Goal: Task Accomplishment & Management: Manage account settings

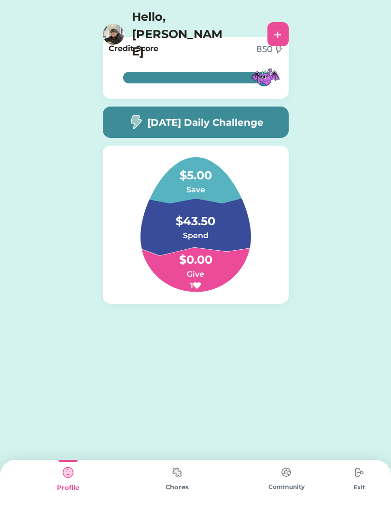
click at [173, 469] on img at bounding box center [176, 472] width 19 height 19
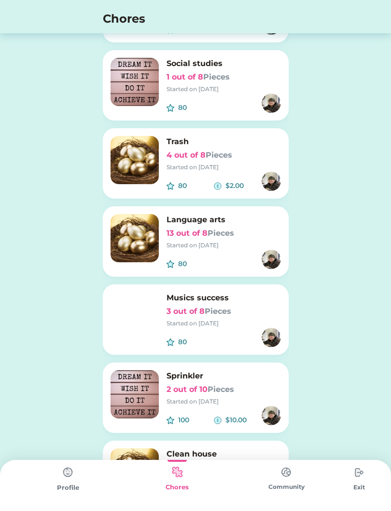
scroll to position [245, 0]
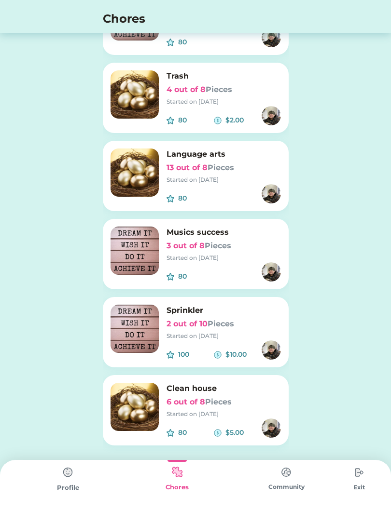
click at [245, 400] on h6 "6 out of 8 Pieces" at bounding box center [223, 403] width 114 height 12
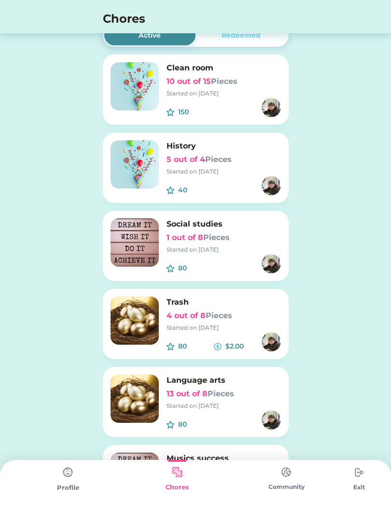
scroll to position [0, 0]
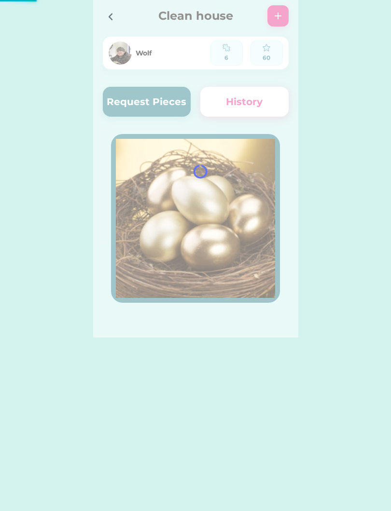
click at [364, 33] on div "Active Redeemed Clean room 10 out of 15 Pieces Started on [DATE] 150 $ History …" at bounding box center [195, 169] width 391 height 338
click at [166, 103] on div at bounding box center [195, 169] width 205 height 338
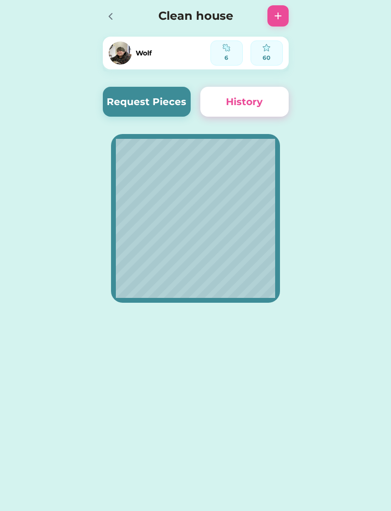
click at [157, 98] on button "Request Pieces" at bounding box center [147, 102] width 88 height 30
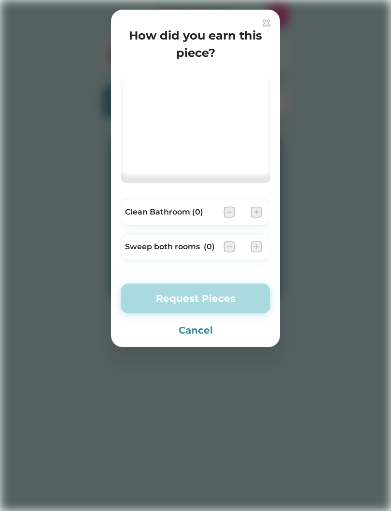
click at [220, 323] on button "Cancel" at bounding box center [196, 330] width 150 height 14
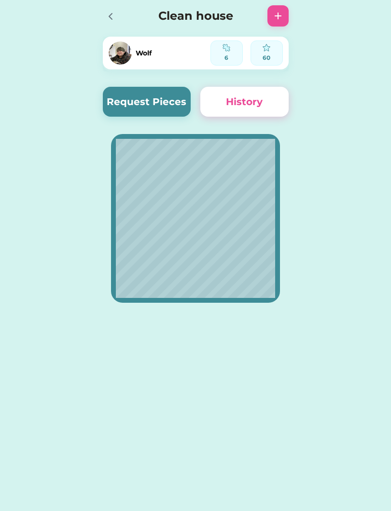
click at [307, 490] on div "Active Redeemed Clean room 10 out of 15 Pieces Started on [DATE] 150 $ History …" at bounding box center [195, 255] width 391 height 511
click at [120, 15] on div at bounding box center [113, 15] width 21 height 21
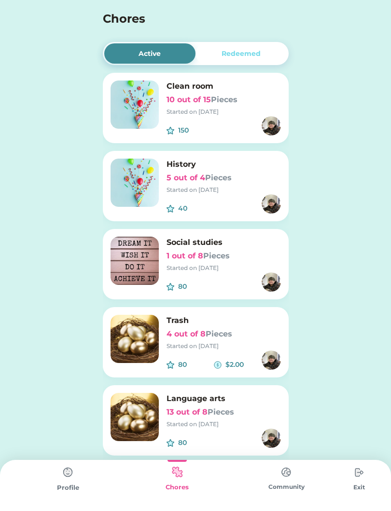
click at [359, 468] on img at bounding box center [358, 472] width 19 height 19
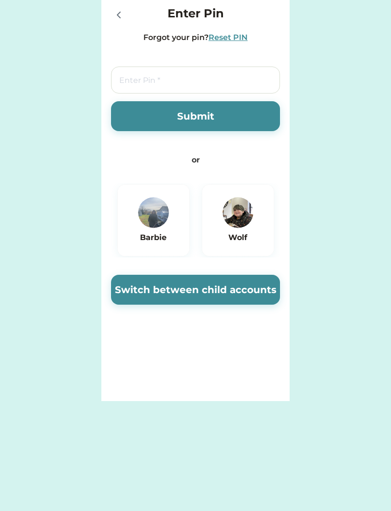
click at [244, 117] on button "Submit" at bounding box center [195, 116] width 169 height 30
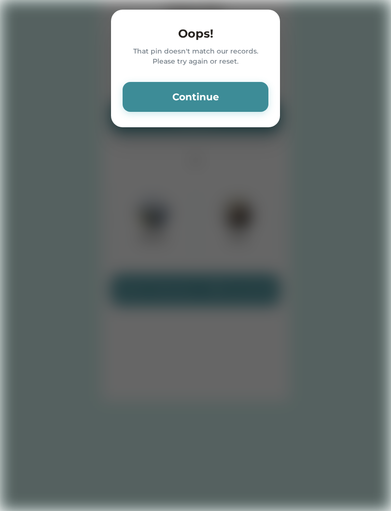
click at [250, 96] on button "Continue" at bounding box center [196, 97] width 146 height 30
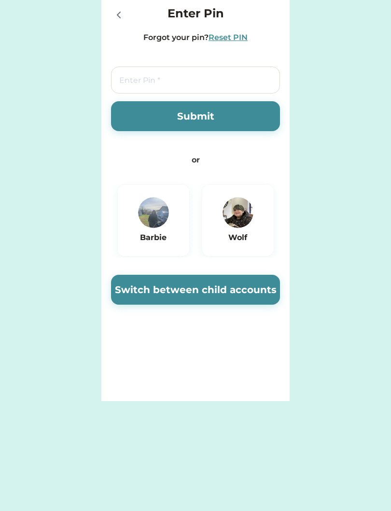
click at [248, 81] on input "tel" at bounding box center [195, 80] width 169 height 27
type input "7404"
click at [222, 113] on button "Submit" at bounding box center [195, 116] width 169 height 30
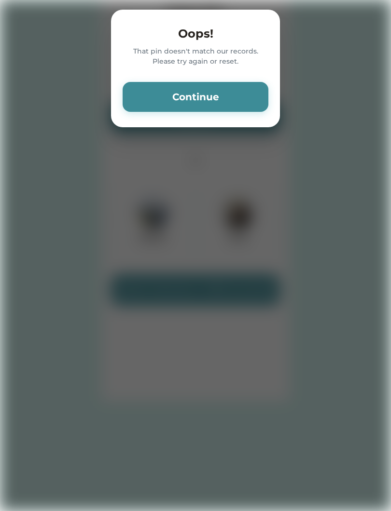
click at [225, 100] on button "Continue" at bounding box center [196, 97] width 146 height 30
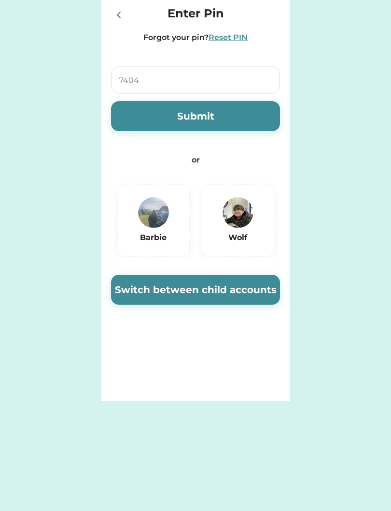
click at [119, 16] on icon at bounding box center [119, 15] width 12 height 12
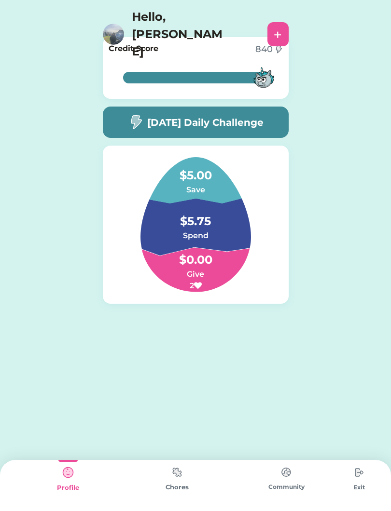
click at [183, 474] on img at bounding box center [176, 472] width 19 height 19
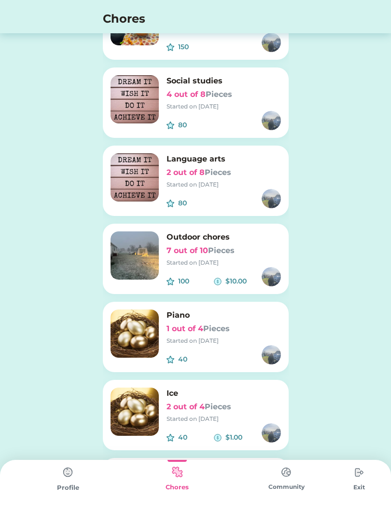
click at [315, 54] on div "Active Redeemed Clean self 5 out of 15 Pieces Started on 11/28/24 150 $ Social …" at bounding box center [195, 412] width 391 height 991
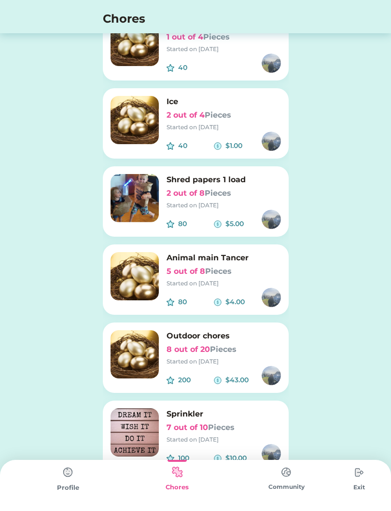
scroll to position [369, 0]
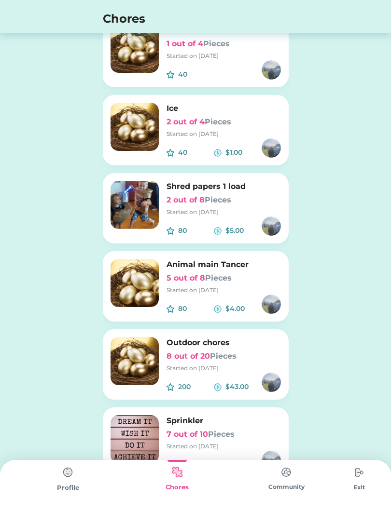
click at [138, 294] on img at bounding box center [134, 283] width 48 height 48
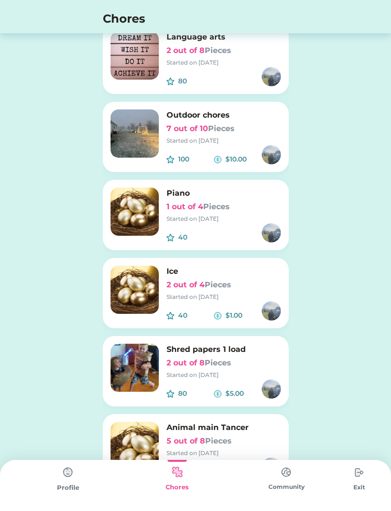
scroll to position [0, 0]
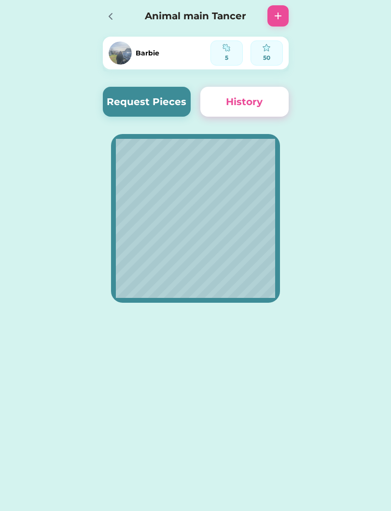
click at [113, 116] on button "Request Pieces" at bounding box center [147, 102] width 88 height 30
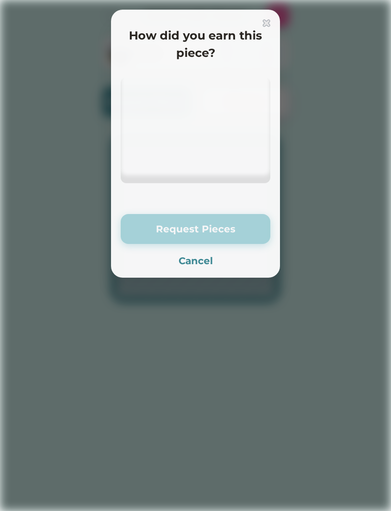
click at [0, 0] on div at bounding box center [0, 0] width 0 height 0
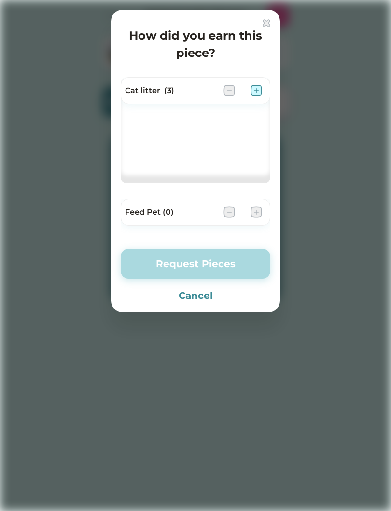
click at [252, 83] on div "Cat litter (3)" at bounding box center [196, 90] width 150 height 27
click at [247, 95] on div at bounding box center [242, 91] width 39 height 12
click at [251, 92] on img at bounding box center [256, 91] width 12 height 12
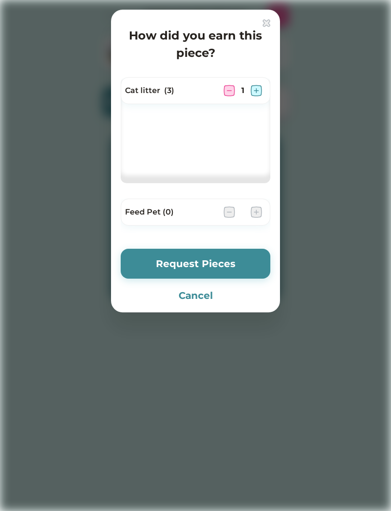
click at [264, 251] on button "Request Pieces" at bounding box center [196, 264] width 150 height 30
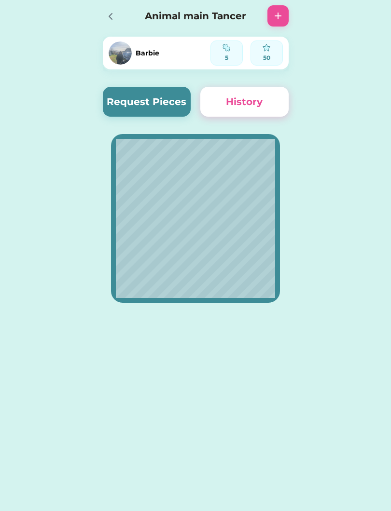
click at [109, 13] on icon at bounding box center [111, 17] width 12 height 12
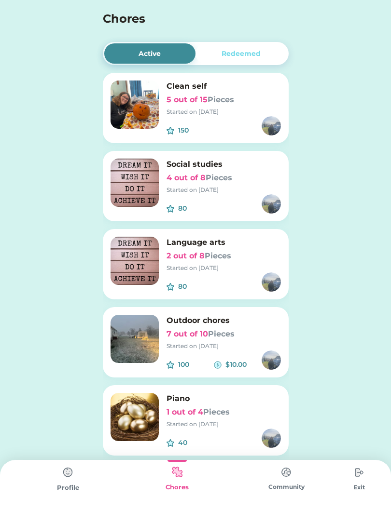
click at [143, 95] on img at bounding box center [134, 105] width 48 height 48
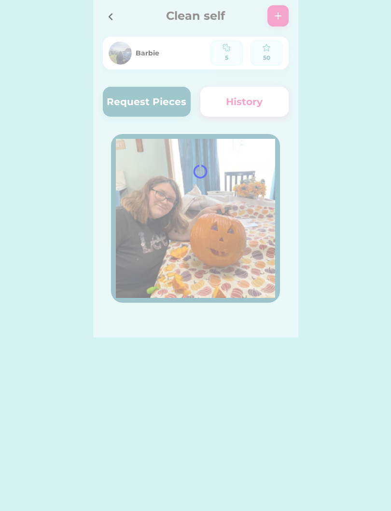
click at [187, 111] on div at bounding box center [195, 169] width 205 height 338
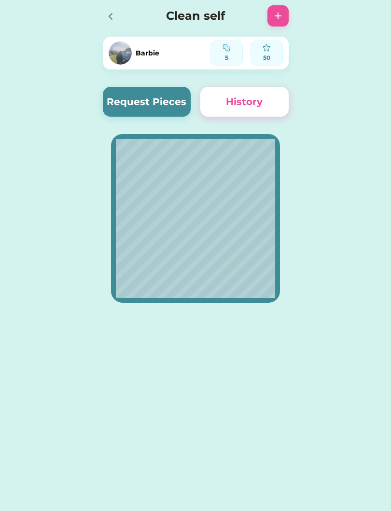
click at [161, 116] on button "Request Pieces" at bounding box center [147, 102] width 88 height 30
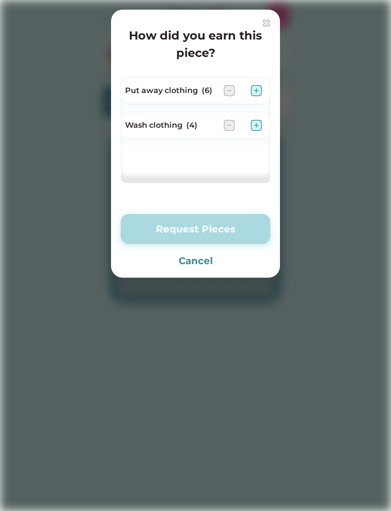
click at [248, 88] on div at bounding box center [242, 91] width 39 height 12
click at [245, 129] on div at bounding box center [242, 126] width 39 height 12
click at [258, 88] on img at bounding box center [256, 91] width 12 height 12
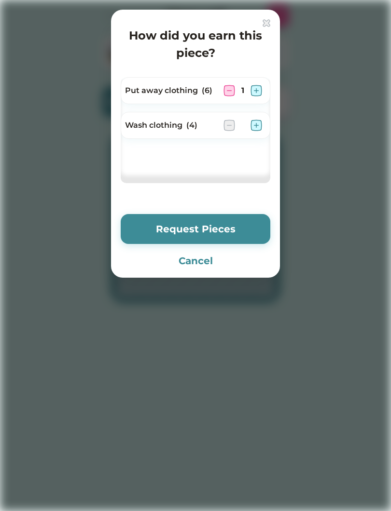
click at [245, 138] on div "Wash clothing (4)" at bounding box center [196, 125] width 150 height 27
click at [254, 88] on img at bounding box center [256, 91] width 12 height 12
click at [251, 125] on img at bounding box center [256, 126] width 12 height 12
click at [250, 126] on img at bounding box center [256, 126] width 12 height 12
click at [253, 121] on img at bounding box center [256, 126] width 12 height 12
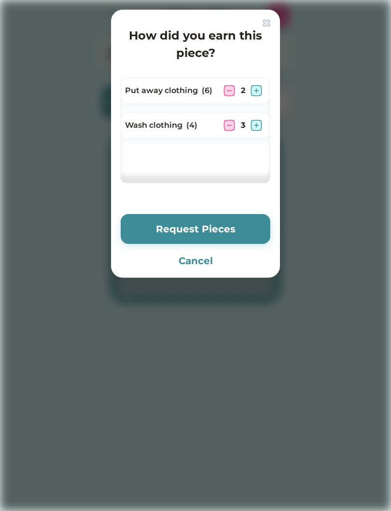
click at [256, 92] on img at bounding box center [256, 91] width 12 height 12
click at [247, 227] on button "Request Pieces" at bounding box center [196, 229] width 150 height 30
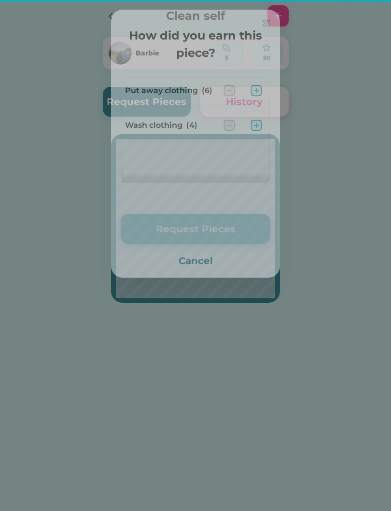
click at [253, 130] on img at bounding box center [256, 126] width 12 height 12
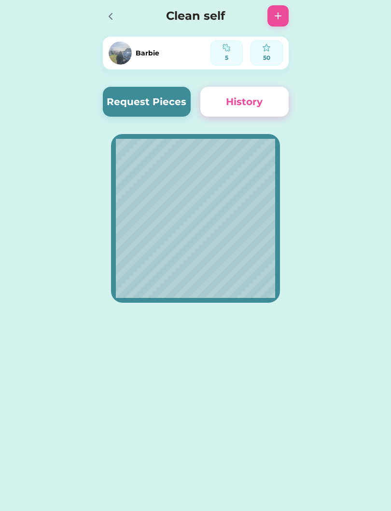
click at [117, 12] on div at bounding box center [110, 16] width 14 height 14
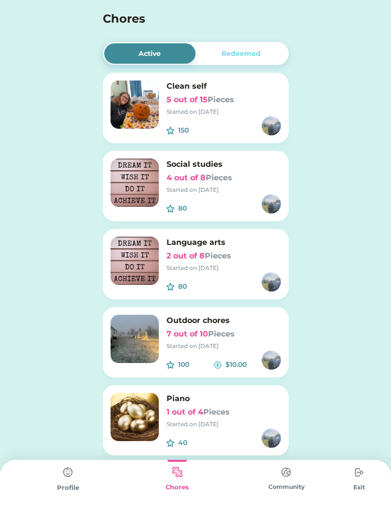
click at [355, 478] on img at bounding box center [358, 472] width 19 height 19
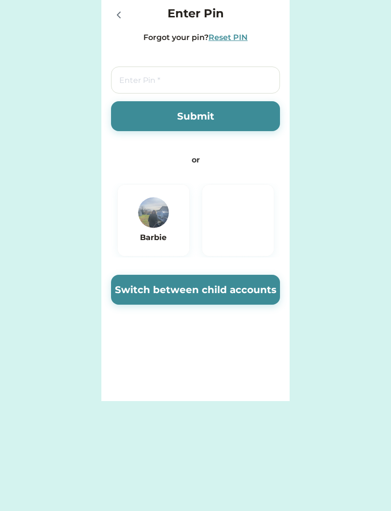
click at [246, 279] on button "Switch between child accounts" at bounding box center [195, 290] width 169 height 30
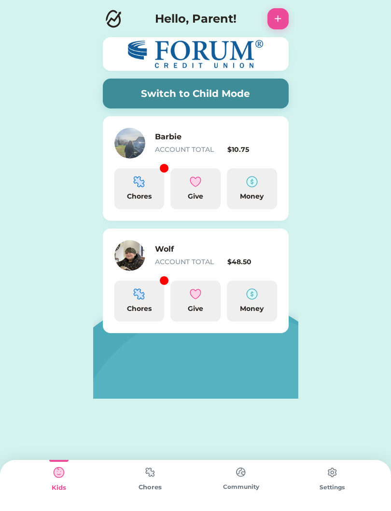
click at [135, 183] on img at bounding box center [139, 182] width 12 height 12
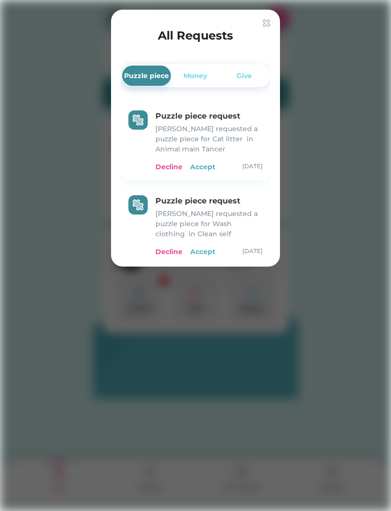
click at [199, 171] on div "Accept" at bounding box center [202, 167] width 25 height 10
click at [210, 166] on div "Accept" at bounding box center [202, 167] width 25 height 10
click at [206, 168] on div "Accept" at bounding box center [202, 167] width 25 height 10
